Goal: Transaction & Acquisition: Obtain resource

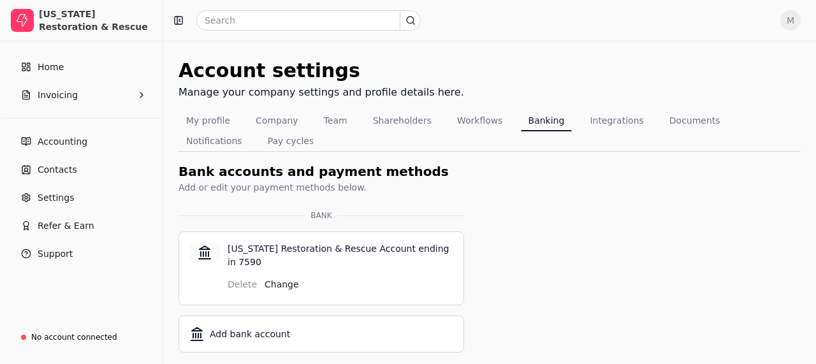
click at [61, 68] on span "Home" at bounding box center [51, 67] width 26 height 13
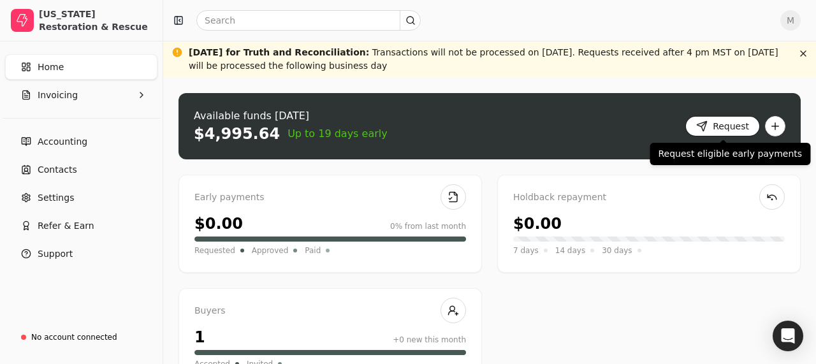
click at [711, 123] on button "Request" at bounding box center [722, 126] width 75 height 20
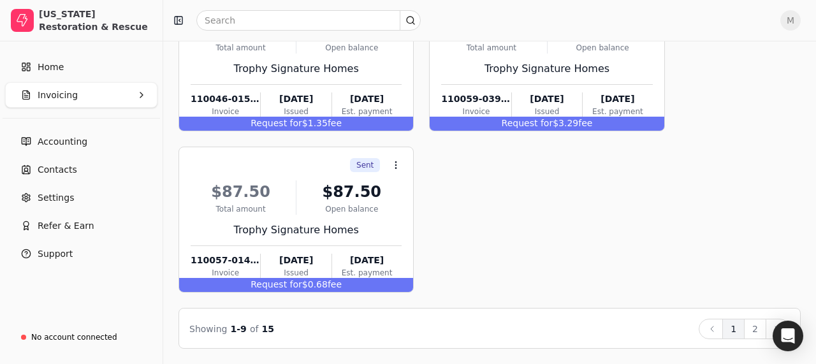
scroll to position [663, 0]
click at [755, 329] on button "2" at bounding box center [755, 329] width 22 height 20
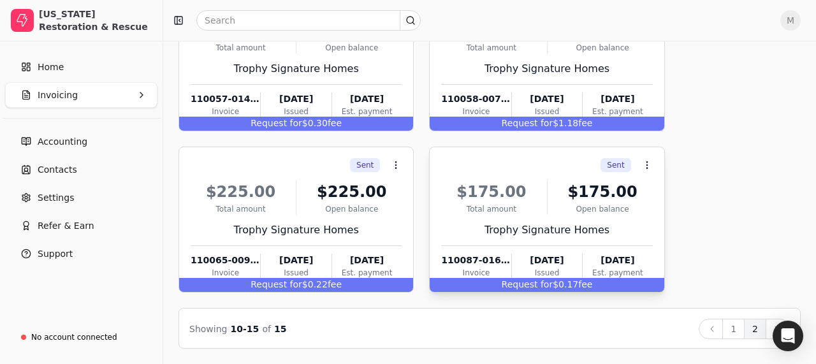
scroll to position [340, 0]
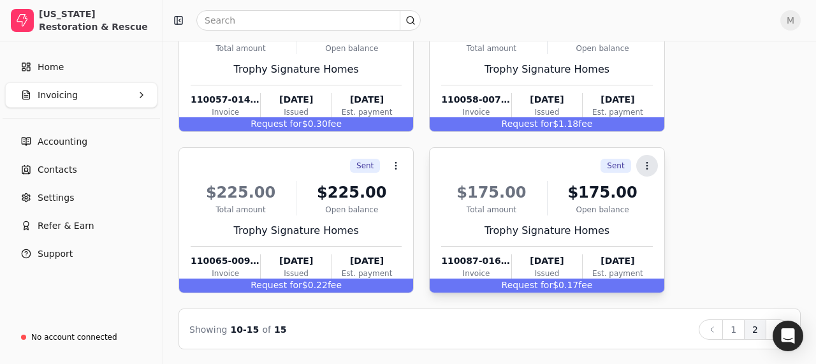
click at [652, 164] on button "Context Menu Button" at bounding box center [647, 166] width 22 height 22
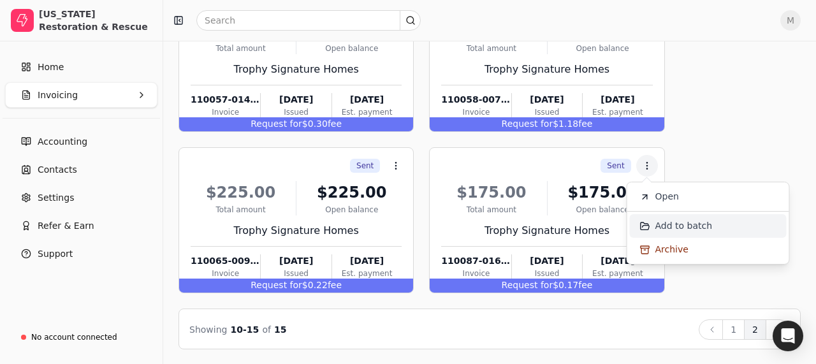
click at [656, 228] on span "Add to batch" at bounding box center [683, 225] width 57 height 13
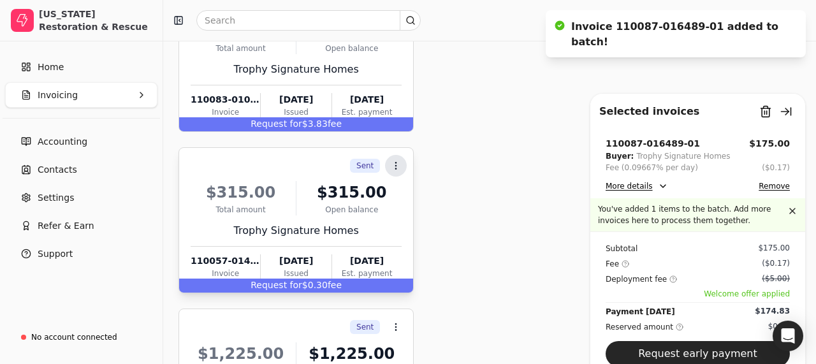
click at [400, 162] on icon at bounding box center [396, 166] width 10 height 10
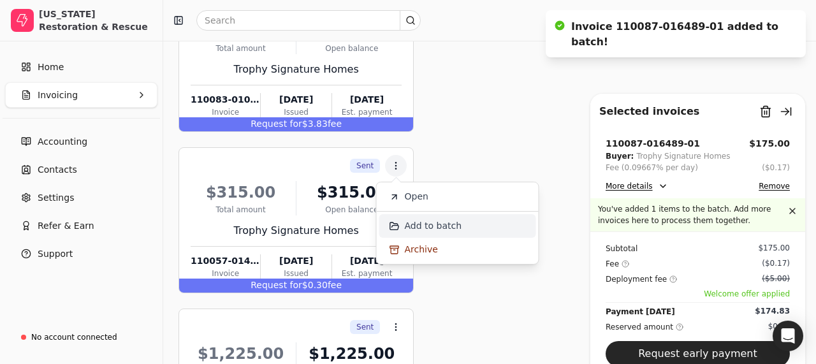
click at [414, 223] on span "Add to batch" at bounding box center [433, 225] width 57 height 13
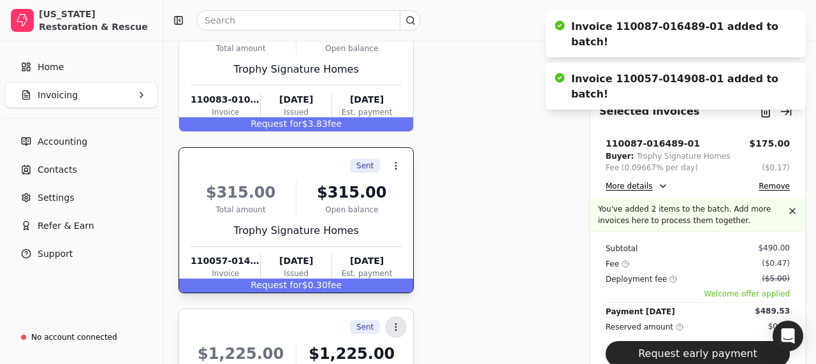
click at [394, 322] on icon at bounding box center [396, 327] width 10 height 10
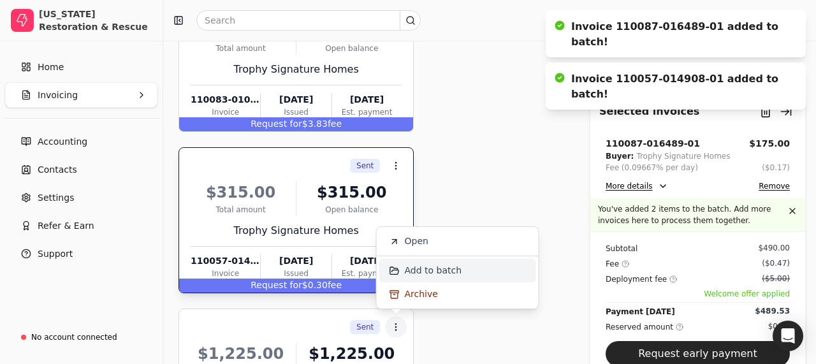
click at [426, 263] on li "Add to batch" at bounding box center [457, 271] width 157 height 24
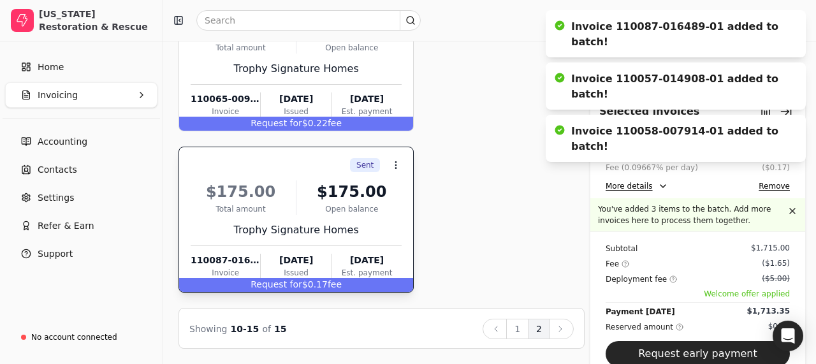
scroll to position [824, 0]
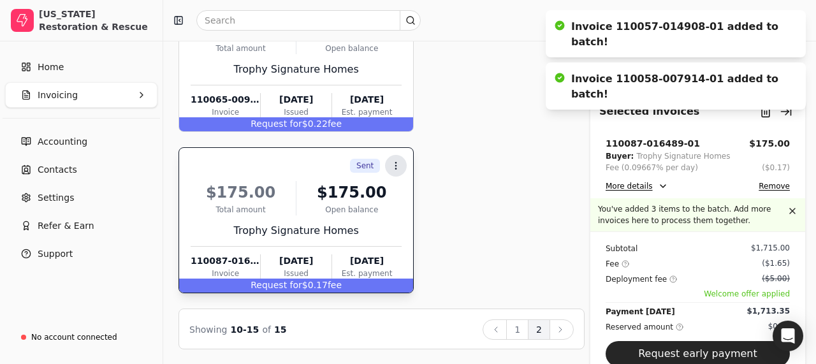
click at [396, 170] on button "Context Menu Button" at bounding box center [396, 166] width 22 height 22
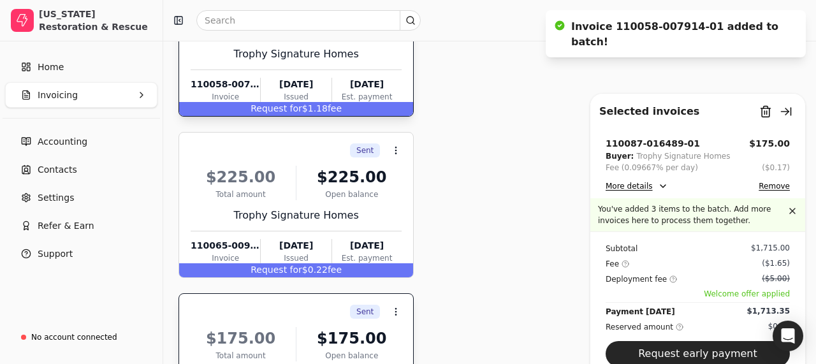
scroll to position [678, 0]
click at [396, 150] on circle at bounding box center [396, 150] width 1 height 1
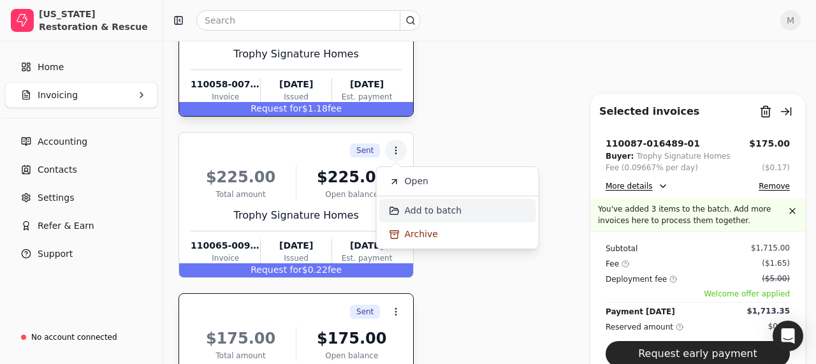
click at [407, 206] on span "Add to batch" at bounding box center [433, 210] width 57 height 13
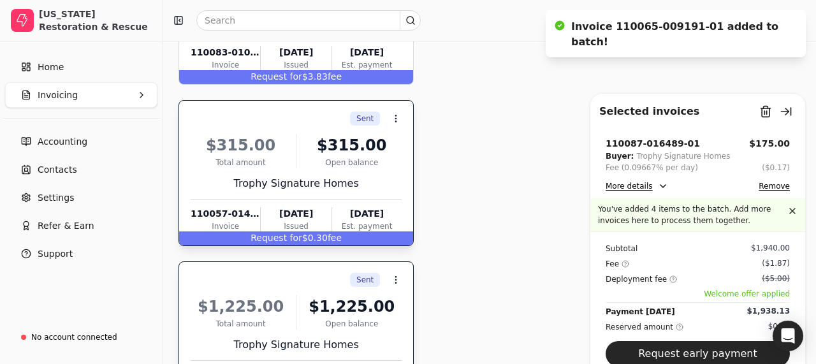
scroll to position [376, 0]
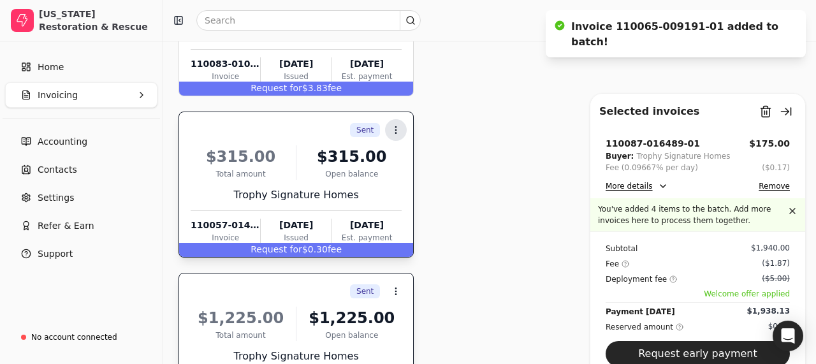
click at [395, 128] on icon at bounding box center [396, 130] width 10 height 10
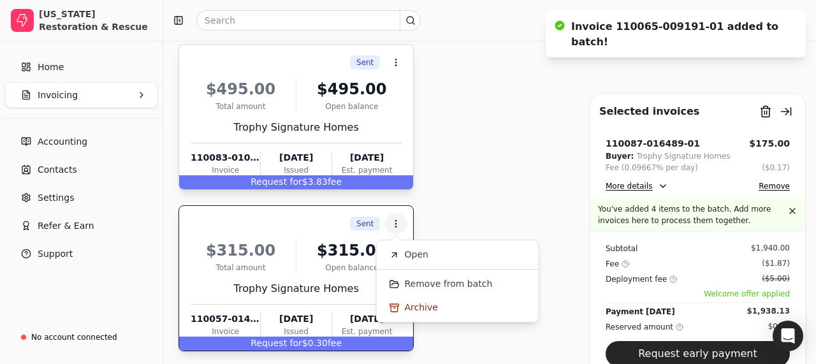
scroll to position [276, 0]
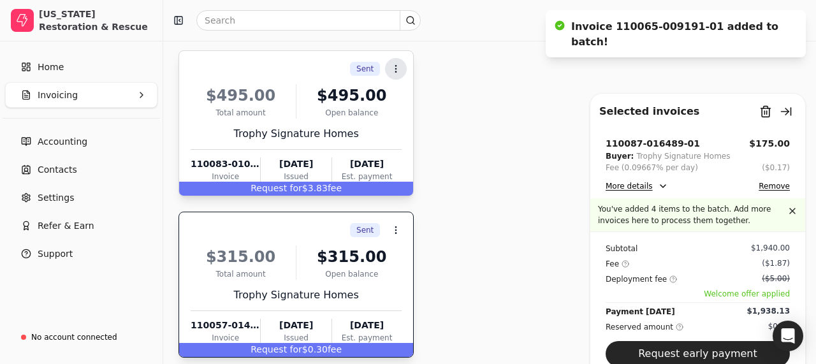
click at [401, 67] on icon at bounding box center [396, 69] width 10 height 10
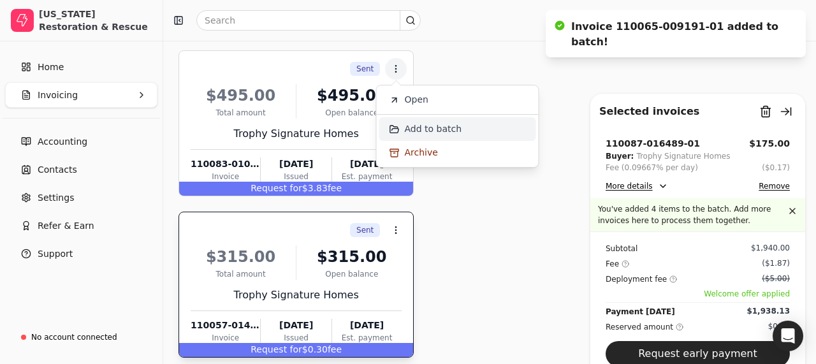
click at [405, 124] on span "Add to batch" at bounding box center [433, 128] width 57 height 13
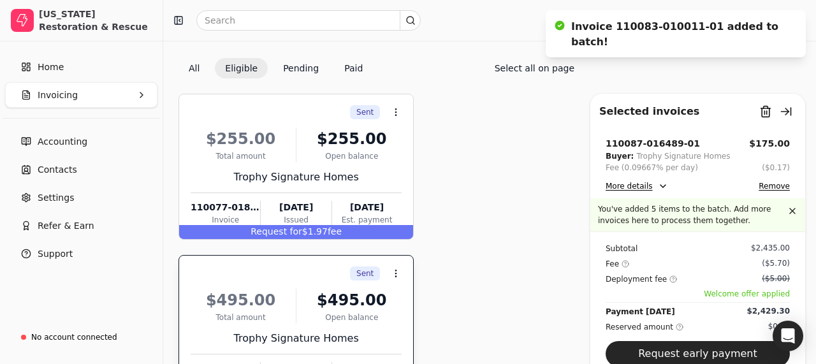
scroll to position [68, 0]
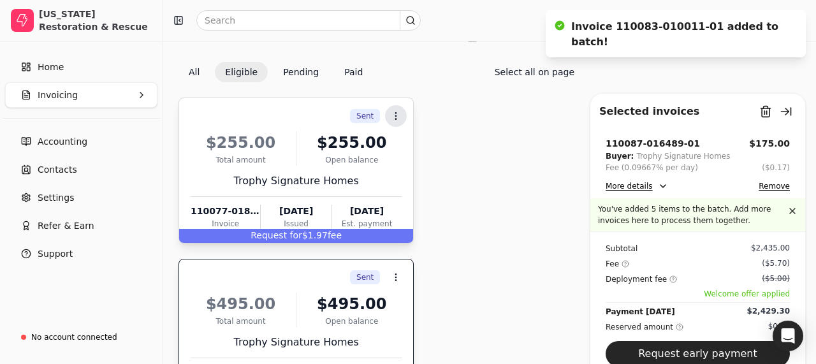
click at [401, 111] on icon at bounding box center [396, 116] width 10 height 10
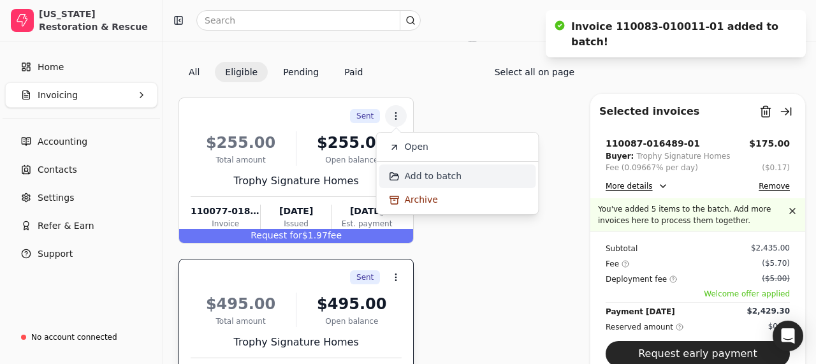
click at [410, 170] on span "Add to batch" at bounding box center [433, 176] width 57 height 13
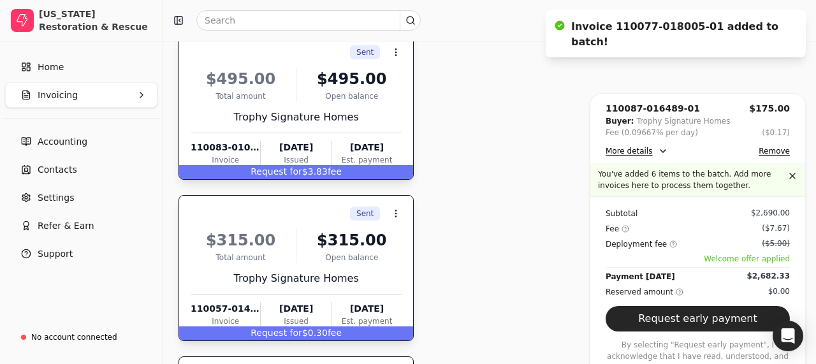
scroll to position [35, 0]
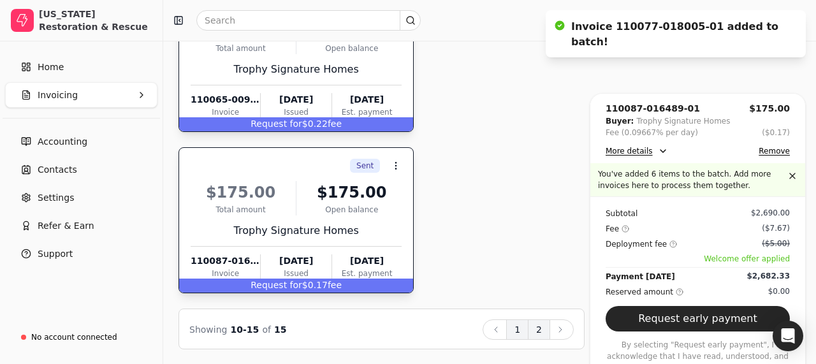
click at [516, 335] on button "1" at bounding box center [517, 329] width 22 height 20
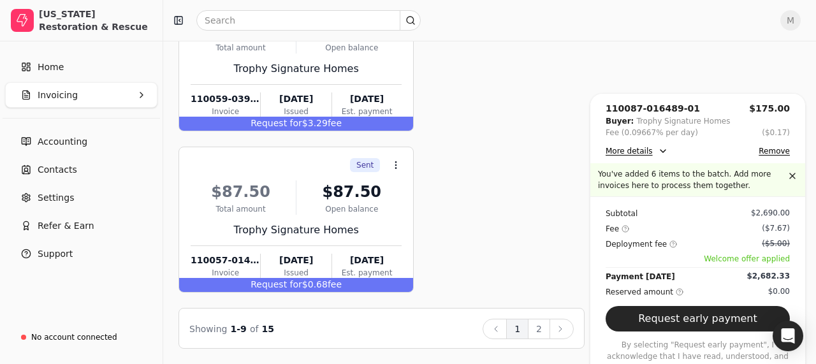
scroll to position [1308, 0]
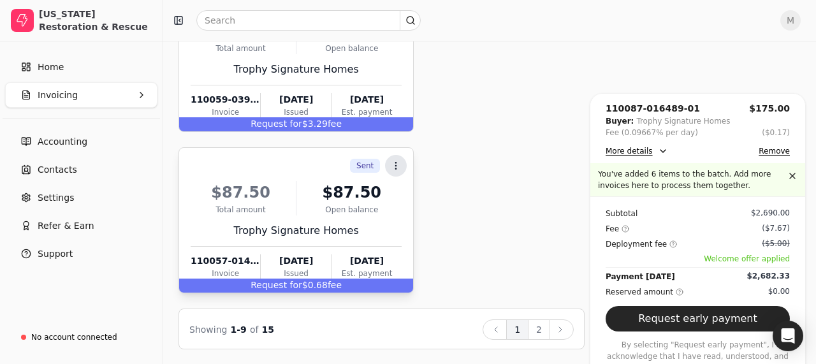
click at [395, 164] on icon at bounding box center [396, 166] width 10 height 10
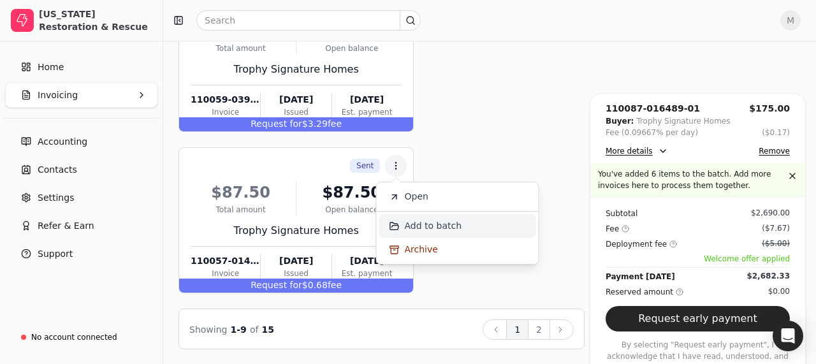
click at [426, 223] on span "Add to batch" at bounding box center [433, 225] width 57 height 13
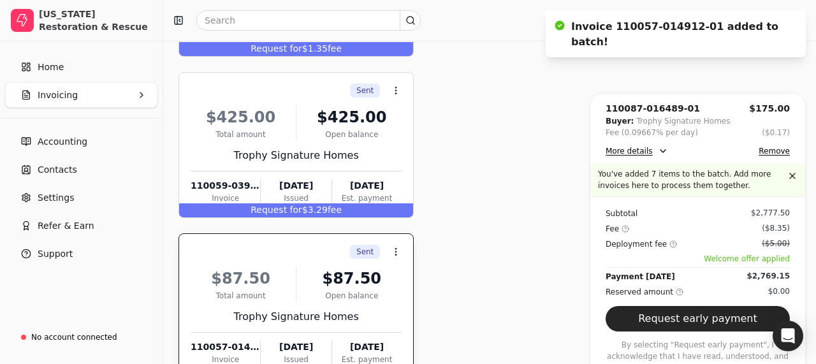
scroll to position [1217, 0]
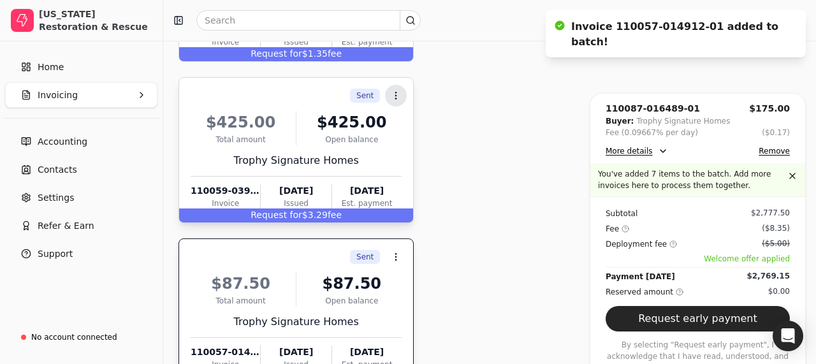
click at [398, 88] on button "Context Menu Button" at bounding box center [396, 96] width 22 height 22
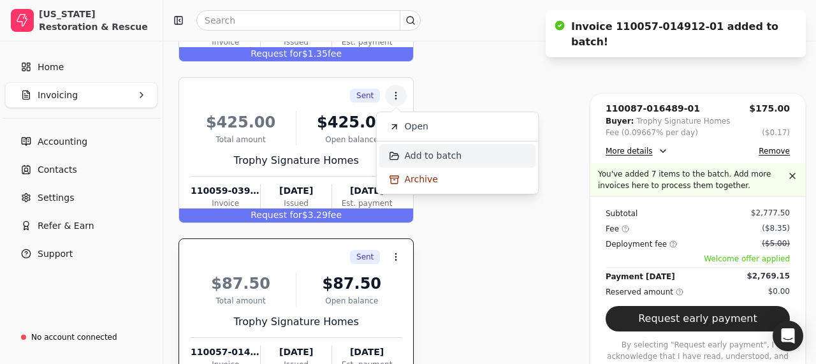
click at [413, 150] on span "Add to batch" at bounding box center [433, 155] width 57 height 13
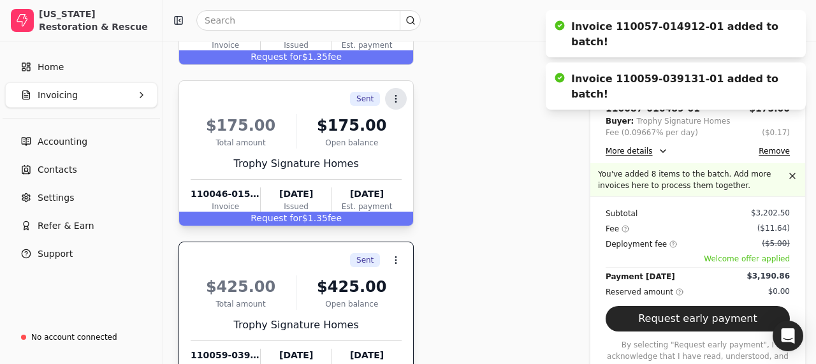
scroll to position [1052, 0]
click at [393, 99] on icon at bounding box center [396, 99] width 10 height 10
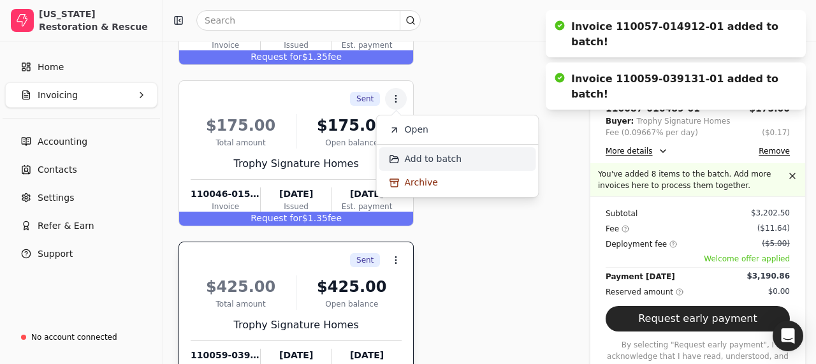
click at [414, 159] on span "Add to batch" at bounding box center [433, 158] width 57 height 13
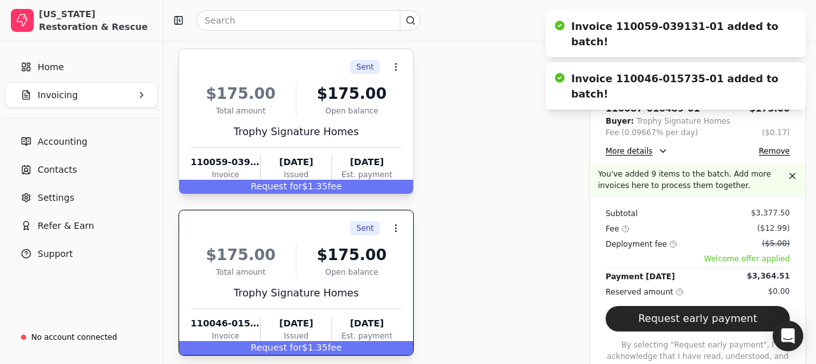
scroll to position [917, 0]
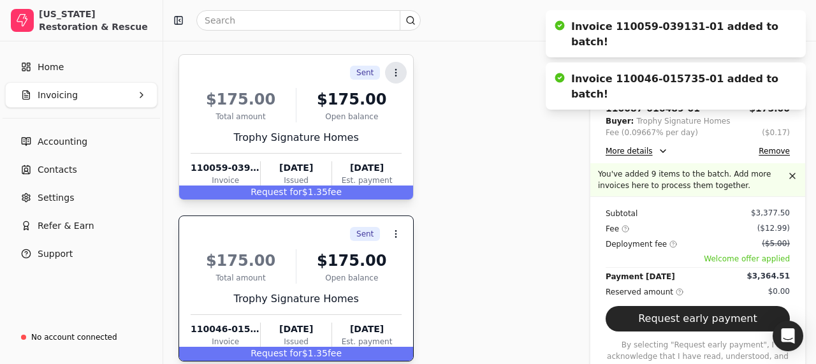
click at [400, 73] on icon at bounding box center [396, 73] width 10 height 10
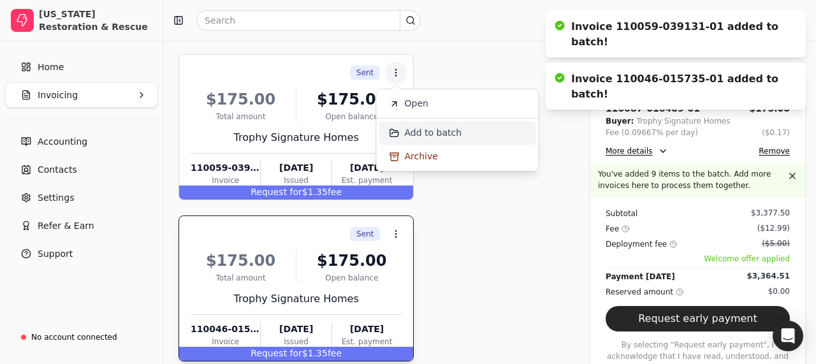
click at [413, 132] on span "Add to batch" at bounding box center [433, 132] width 57 height 13
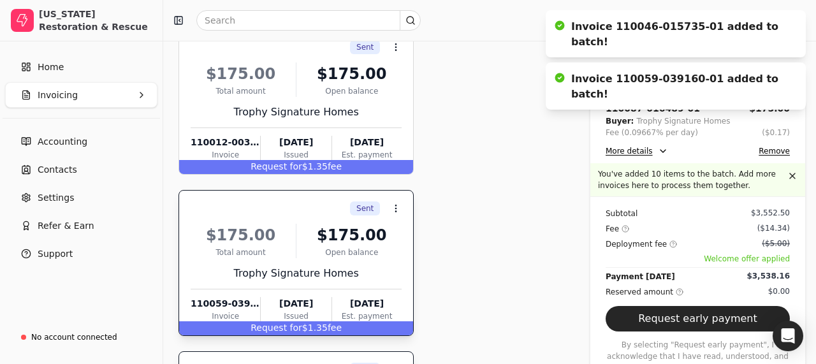
scroll to position [767, 0]
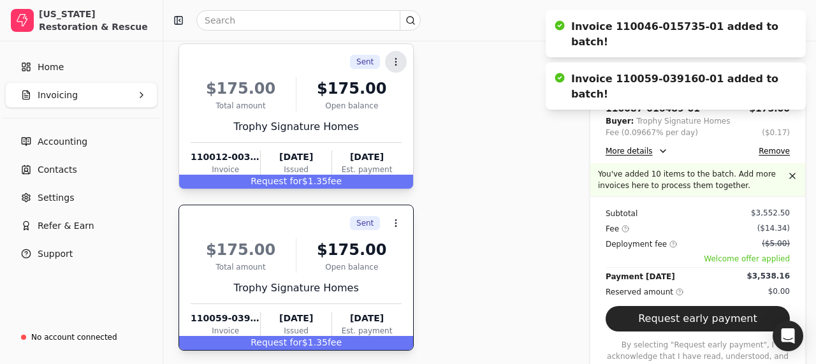
click at [396, 66] on icon at bounding box center [396, 62] width 10 height 10
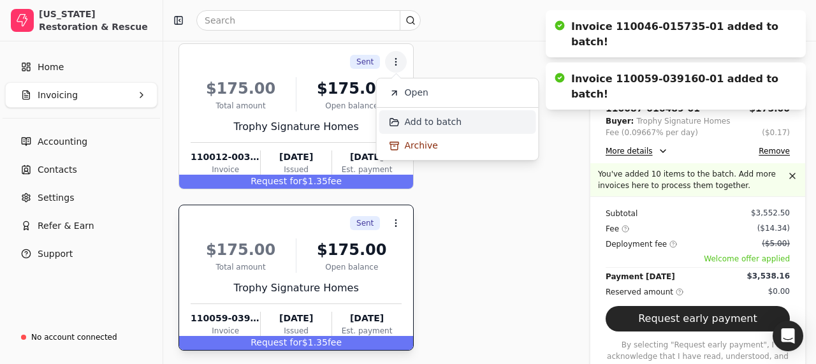
click at [410, 124] on span "Add to batch" at bounding box center [433, 121] width 57 height 13
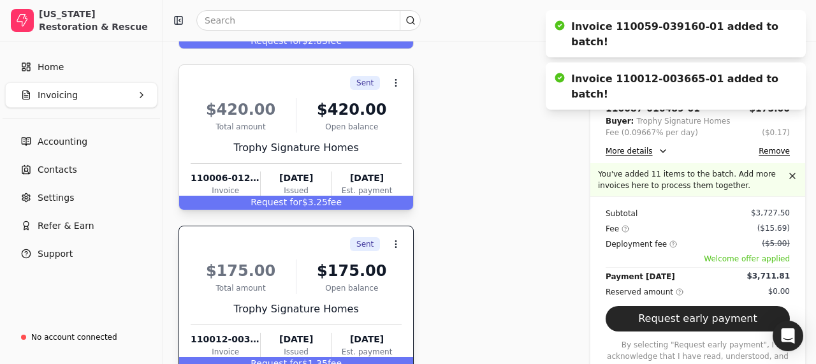
scroll to position [581, 0]
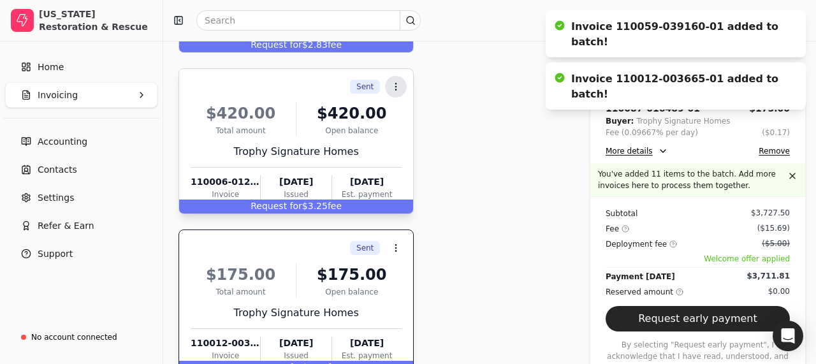
click at [400, 85] on icon at bounding box center [396, 87] width 10 height 10
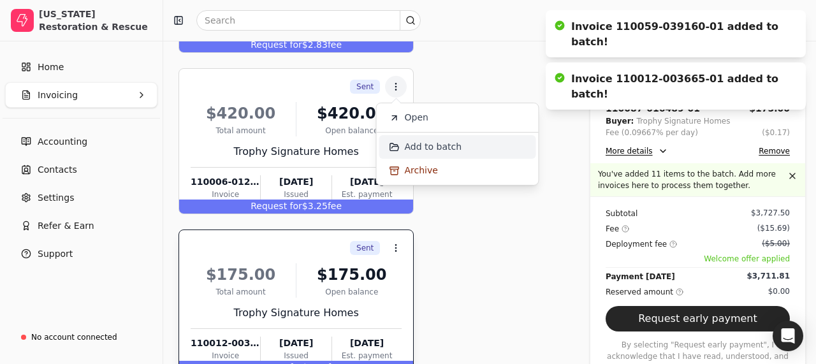
click at [403, 145] on li "Add to batch" at bounding box center [457, 147] width 157 height 24
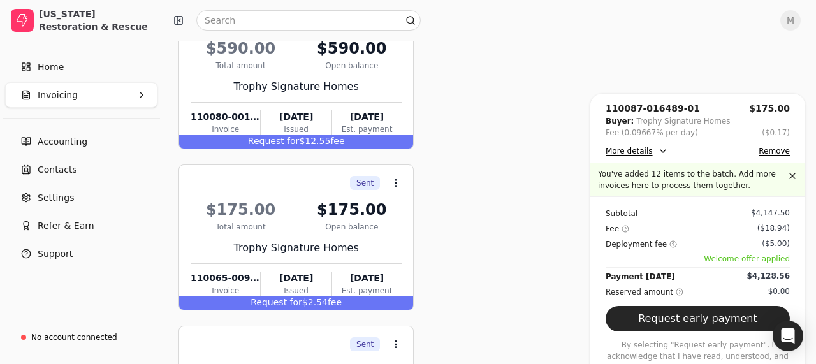
scroll to position [161, 0]
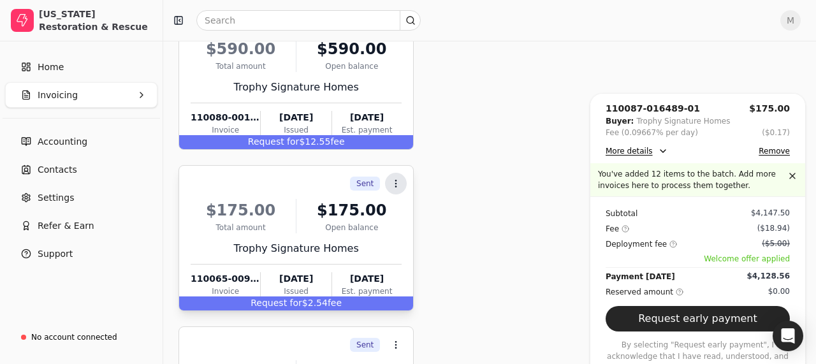
click at [396, 183] on circle at bounding box center [396, 183] width 1 height 1
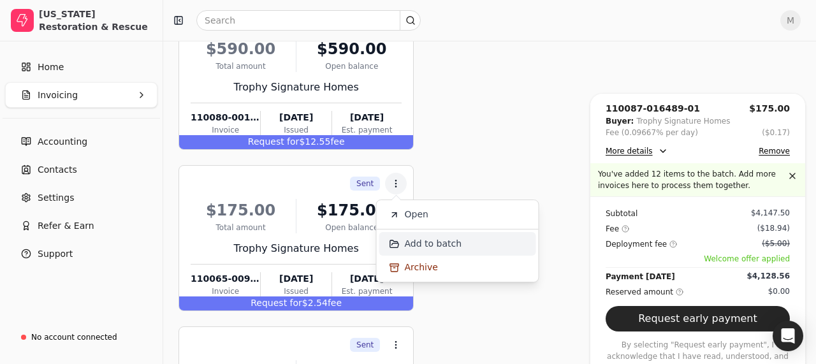
click at [416, 241] on span "Add to batch" at bounding box center [433, 243] width 57 height 13
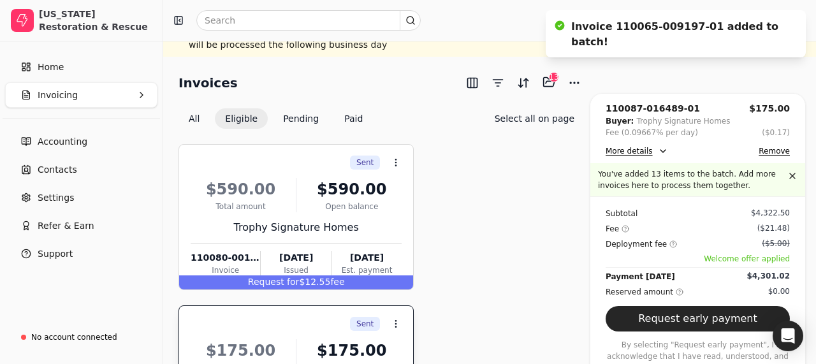
scroll to position [19, 0]
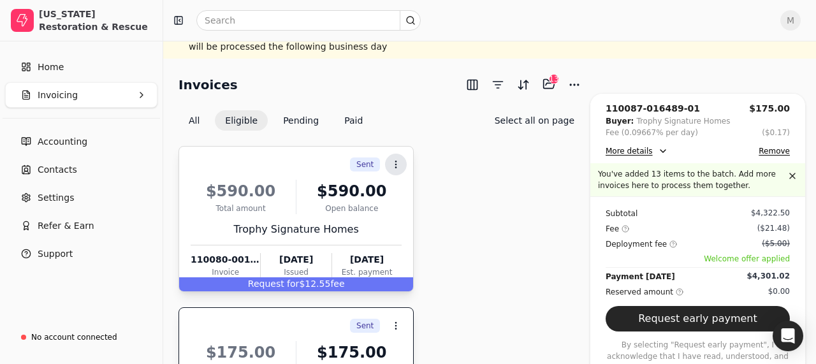
click at [402, 165] on button "Context Menu Button" at bounding box center [396, 165] width 22 height 22
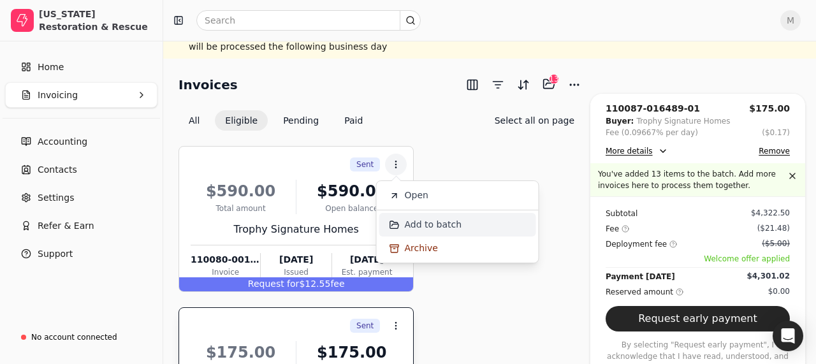
click at [431, 229] on span "Add to batch" at bounding box center [433, 224] width 57 height 13
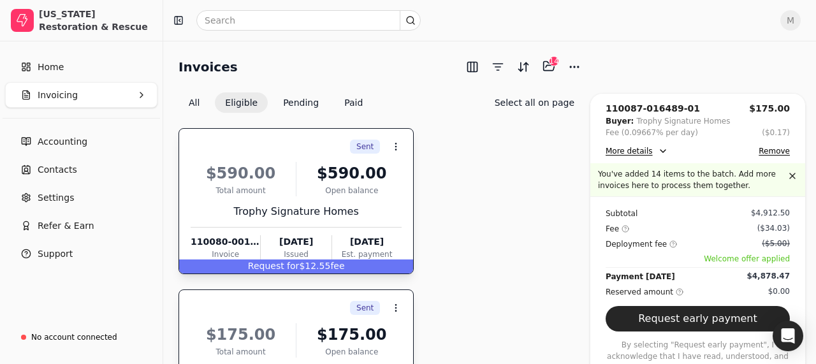
scroll to position [40, 0]
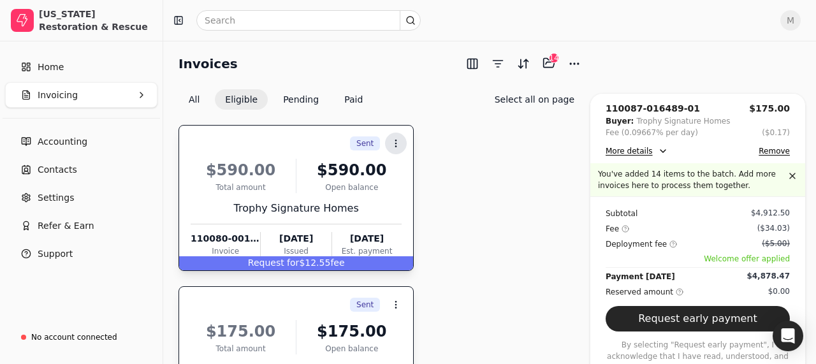
click at [399, 141] on icon at bounding box center [396, 143] width 10 height 10
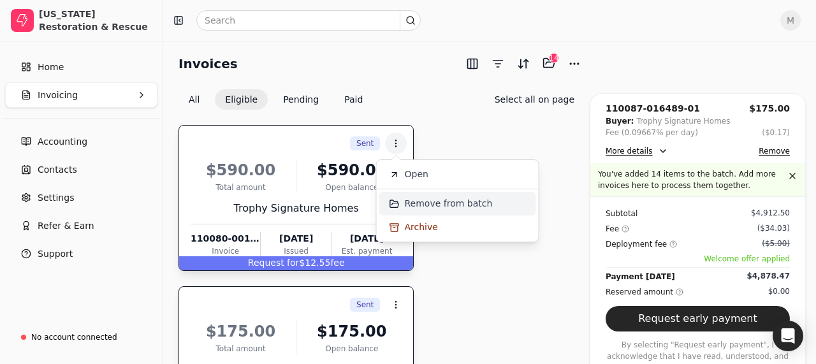
click at [424, 201] on span "Remove from batch" at bounding box center [449, 203] width 88 height 13
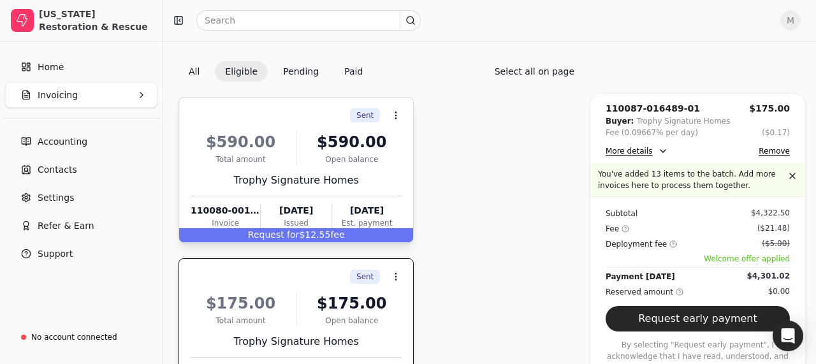
scroll to position [75, 0]
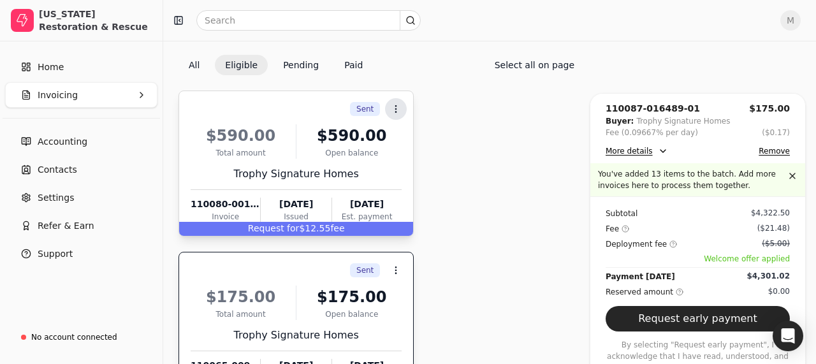
click at [399, 110] on icon at bounding box center [396, 109] width 10 height 10
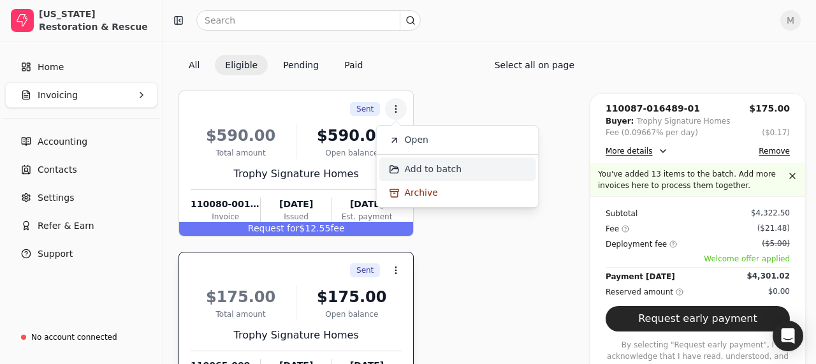
click at [426, 165] on span "Add to batch" at bounding box center [433, 169] width 57 height 13
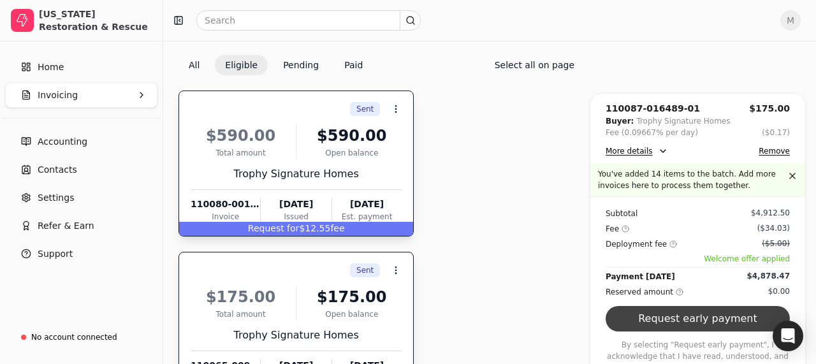
click at [716, 322] on button "Request early payment" at bounding box center [697, 318] width 184 height 25
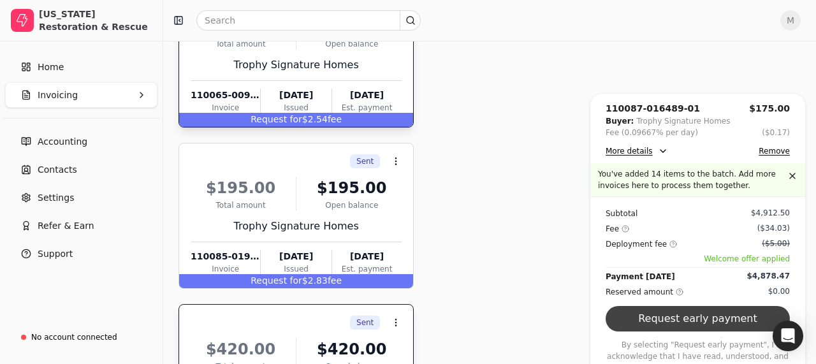
scroll to position [35, 0]
click at [702, 322] on button "Request early payment" at bounding box center [697, 318] width 184 height 25
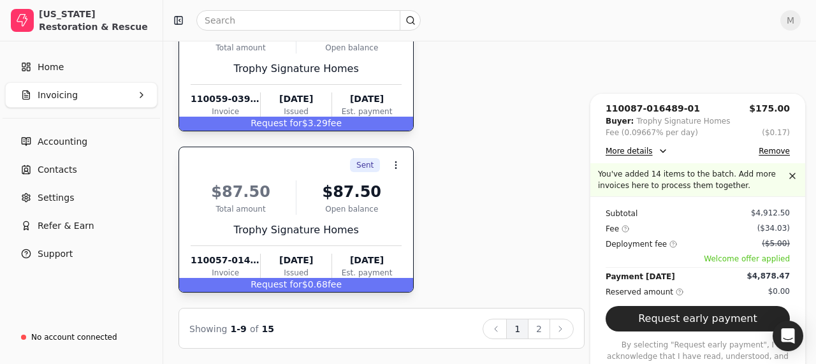
scroll to position [1308, 0]
click at [546, 328] on button "2" at bounding box center [539, 329] width 22 height 20
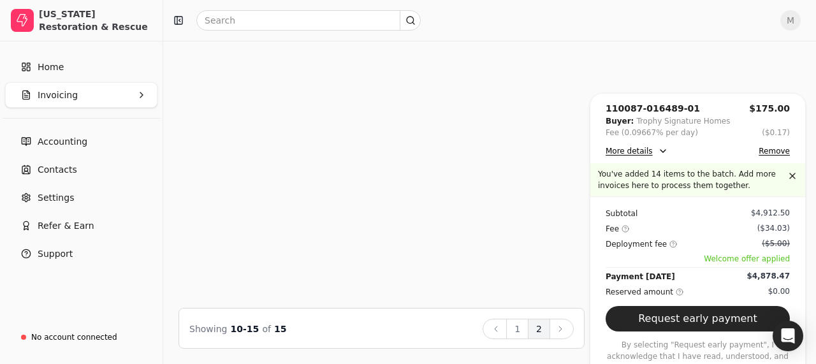
scroll to position [824, 0]
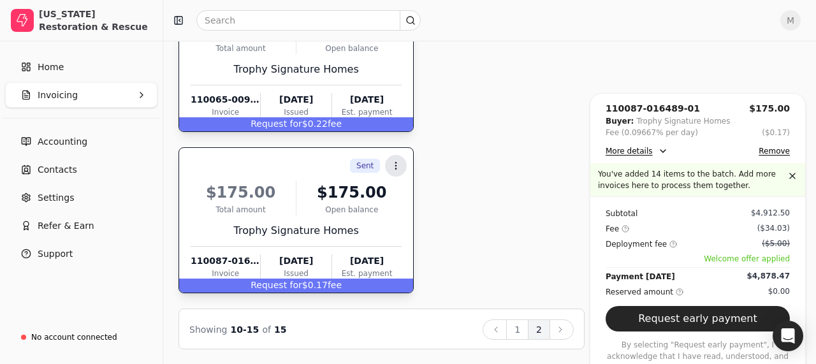
click at [397, 165] on icon at bounding box center [396, 166] width 10 height 10
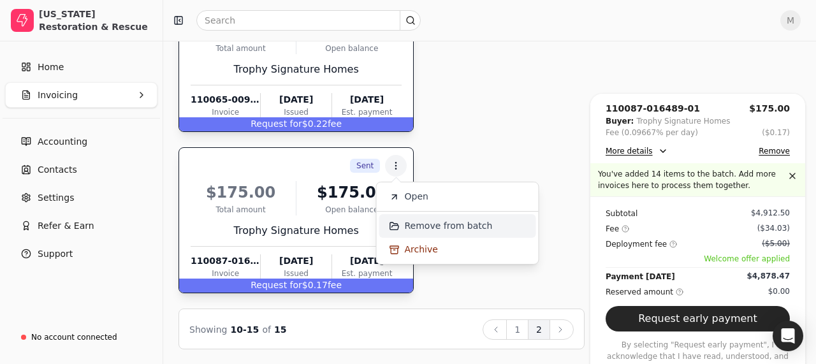
click at [428, 223] on span "Remove from batch" at bounding box center [449, 225] width 88 height 13
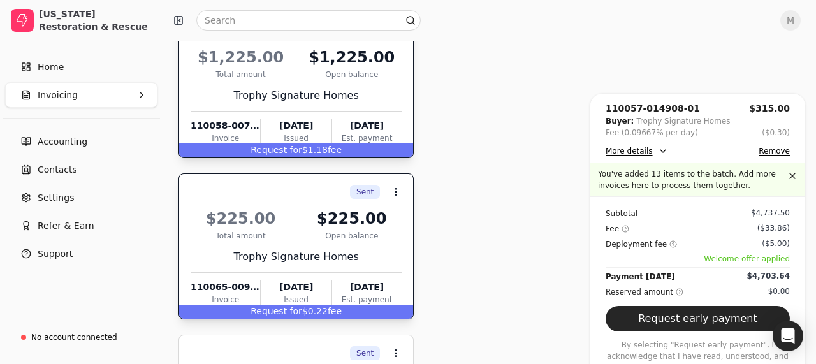
scroll to position [623, 0]
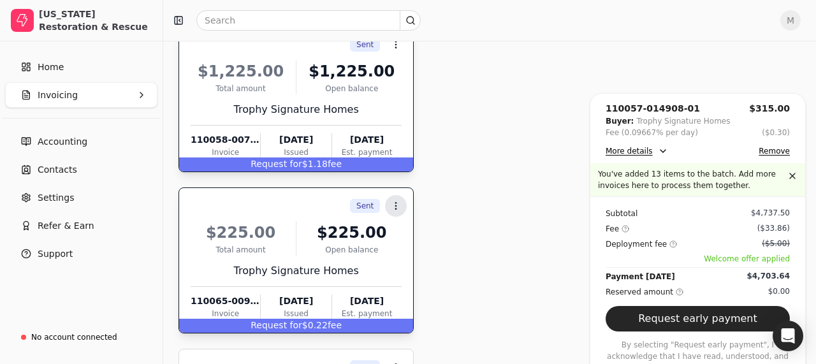
click at [393, 203] on icon at bounding box center [396, 206] width 10 height 10
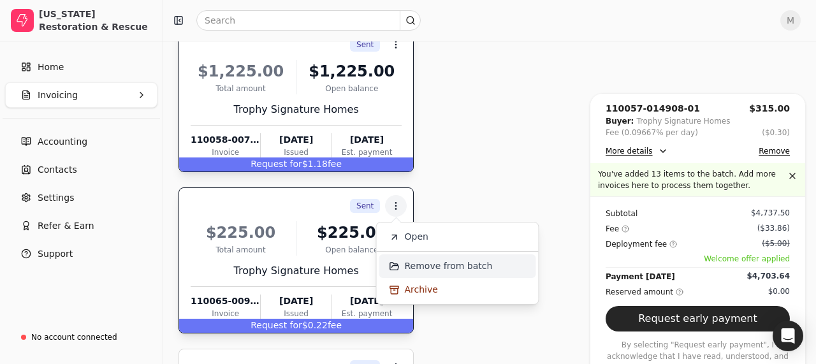
click at [421, 261] on span "Remove from batch" at bounding box center [449, 265] width 88 height 13
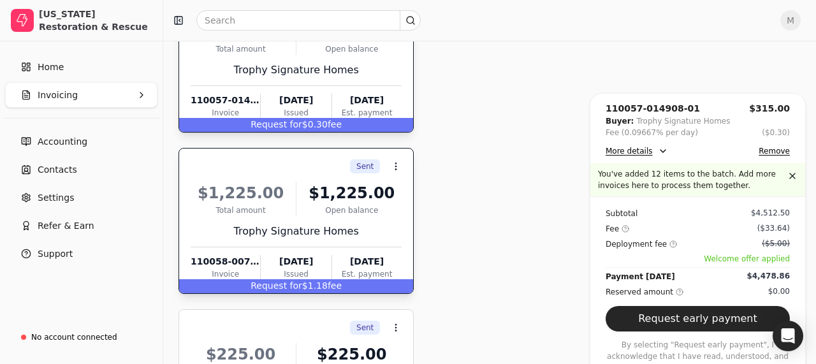
scroll to position [468, 0]
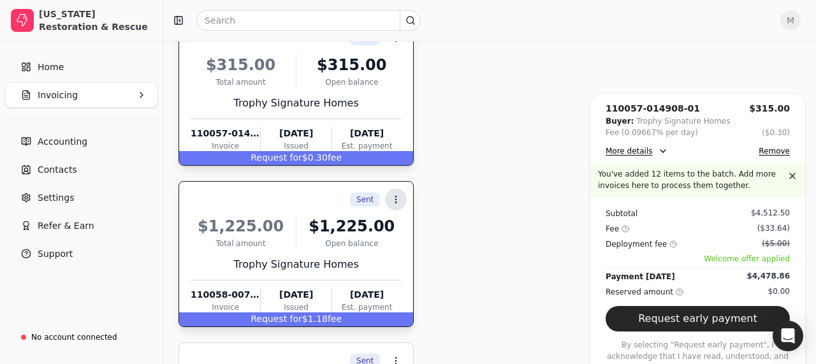
click at [400, 193] on button "Context Menu Button" at bounding box center [396, 200] width 22 height 22
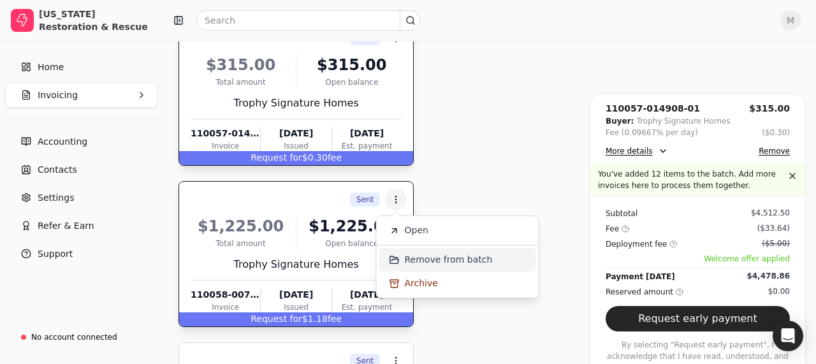
click at [423, 256] on span "Remove from batch" at bounding box center [449, 259] width 88 height 13
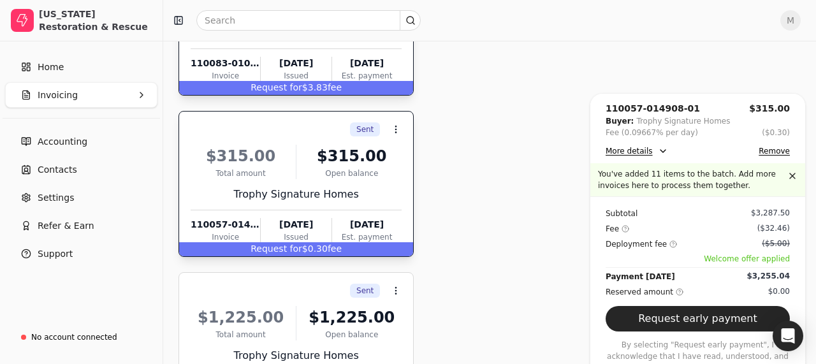
scroll to position [372, 0]
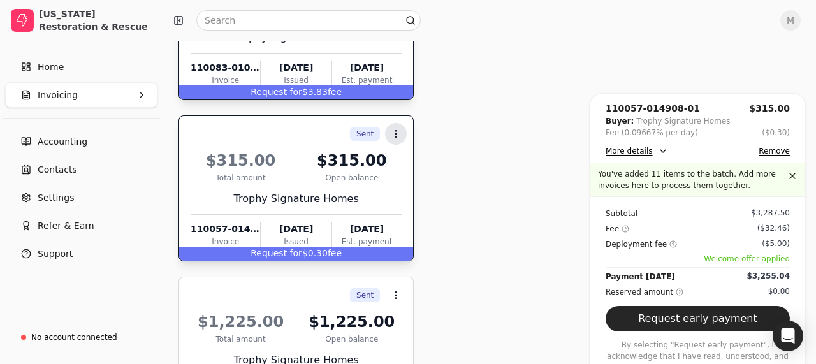
click at [397, 129] on icon at bounding box center [396, 134] width 10 height 10
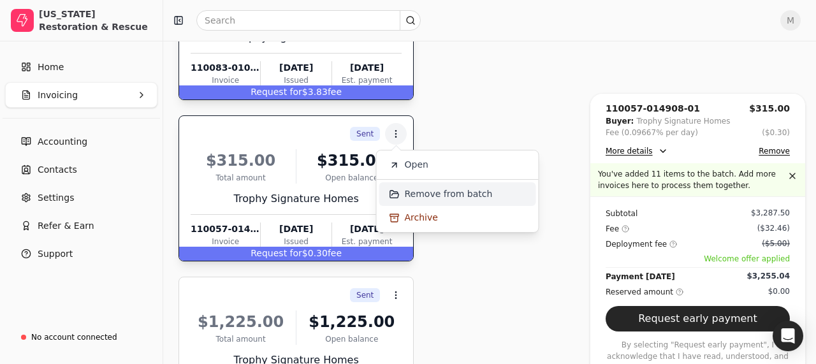
click at [419, 192] on span "Remove from batch" at bounding box center [449, 193] width 88 height 13
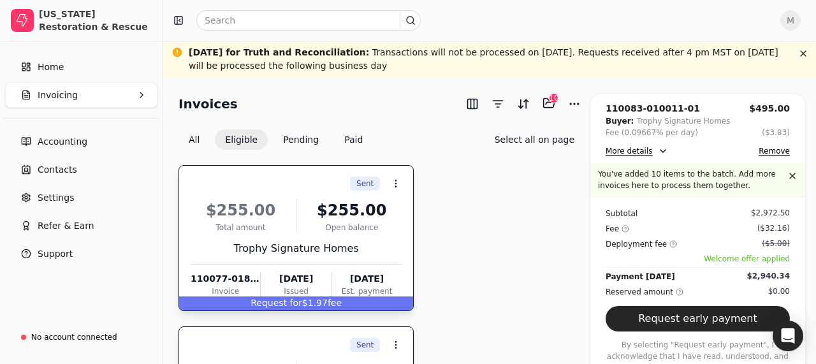
scroll to position [0, 0]
